Goal: Task Accomplishment & Management: Use online tool/utility

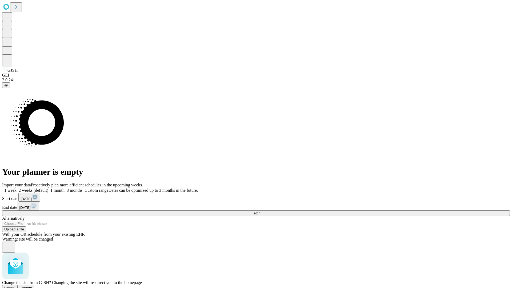
click at [32, 286] on span "Confirm" at bounding box center [26, 288] width 13 height 4
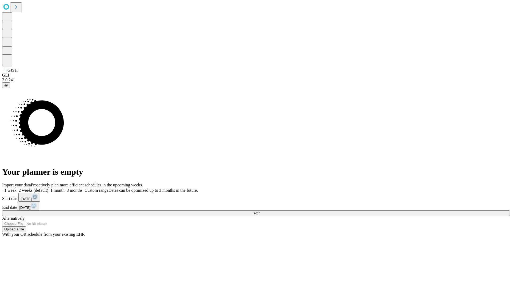
click at [48, 188] on label "2 weeks (default)" at bounding box center [33, 190] width 32 height 5
click at [260, 211] on span "Fetch" at bounding box center [256, 213] width 9 height 4
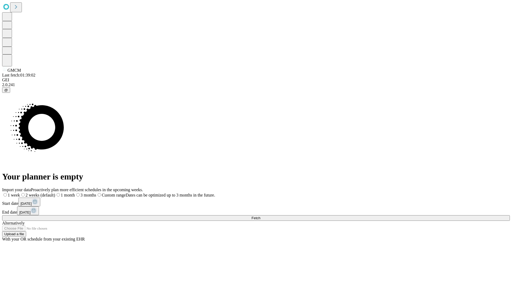
click at [260, 216] on span "Fetch" at bounding box center [256, 218] width 9 height 4
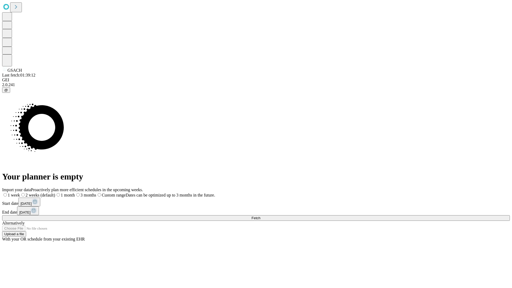
click at [260, 216] on span "Fetch" at bounding box center [256, 218] width 9 height 4
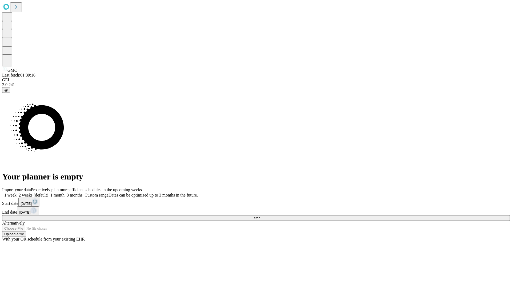
click at [48, 193] on label "2 weeks (default)" at bounding box center [33, 195] width 32 height 5
click at [260, 216] on span "Fetch" at bounding box center [256, 218] width 9 height 4
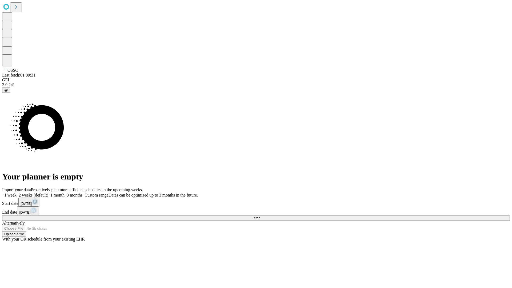
click at [48, 193] on label "2 weeks (default)" at bounding box center [33, 195] width 32 height 5
click at [260, 216] on span "Fetch" at bounding box center [256, 218] width 9 height 4
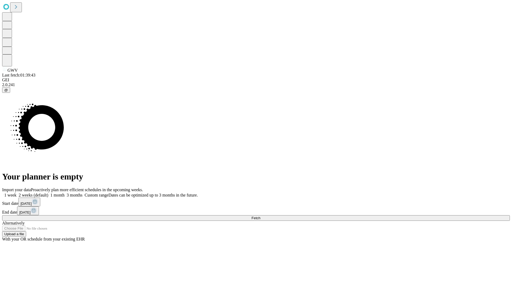
click at [48, 193] on label "2 weeks (default)" at bounding box center [33, 195] width 32 height 5
click at [260, 216] on span "Fetch" at bounding box center [256, 218] width 9 height 4
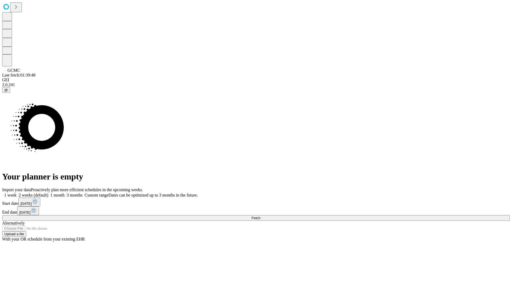
click at [48, 193] on label "2 weeks (default)" at bounding box center [33, 195] width 32 height 5
click at [260, 216] on span "Fetch" at bounding box center [256, 218] width 9 height 4
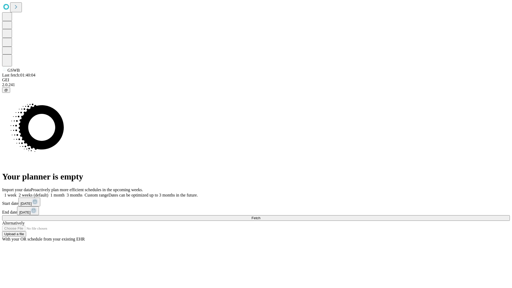
click at [48, 193] on label "2 weeks (default)" at bounding box center [33, 195] width 32 height 5
click at [260, 216] on span "Fetch" at bounding box center [256, 218] width 9 height 4
